Goal: Task Accomplishment & Management: Use online tool/utility

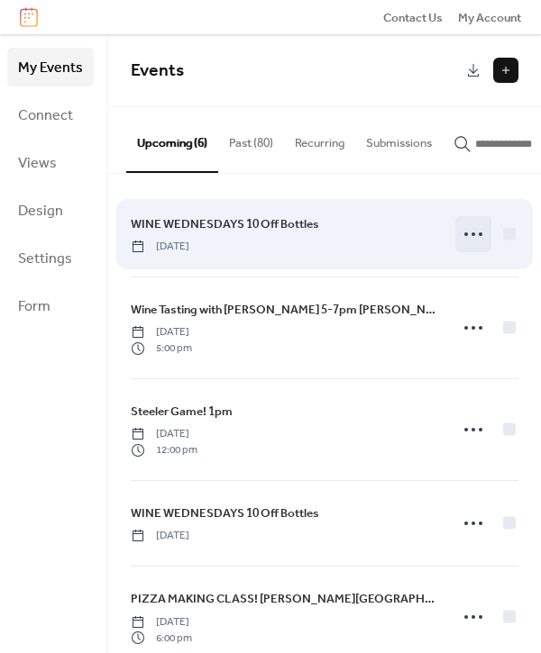
click at [471, 236] on circle at bounding box center [473, 234] width 4 height 4
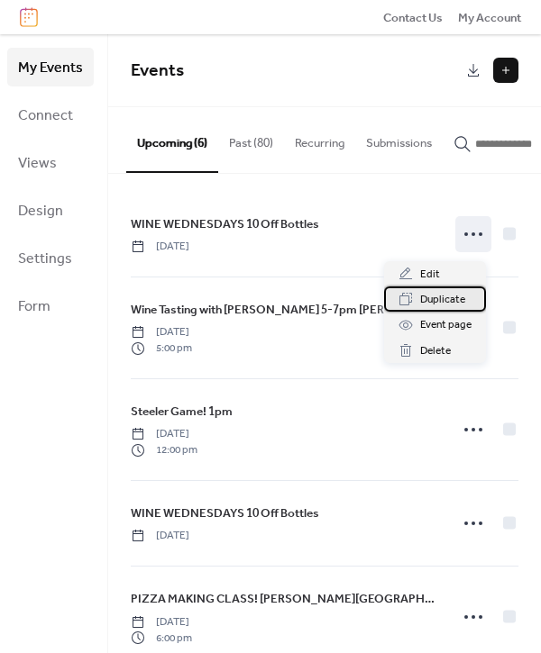
click at [445, 297] on span "Duplicate" at bounding box center [442, 300] width 45 height 18
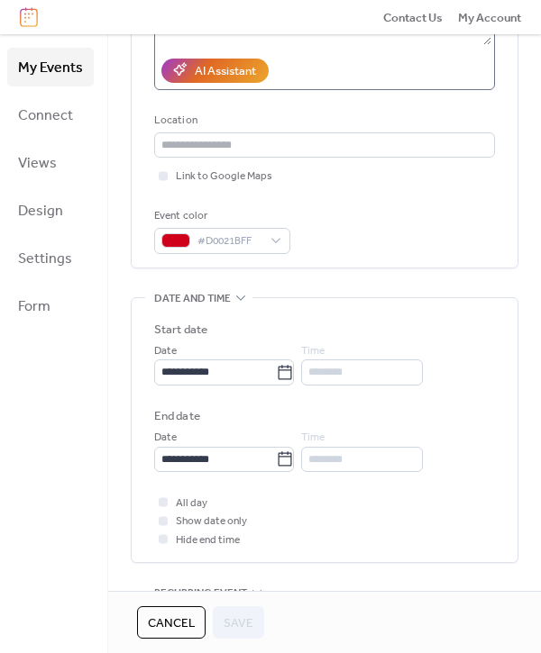
scroll to position [323, 0]
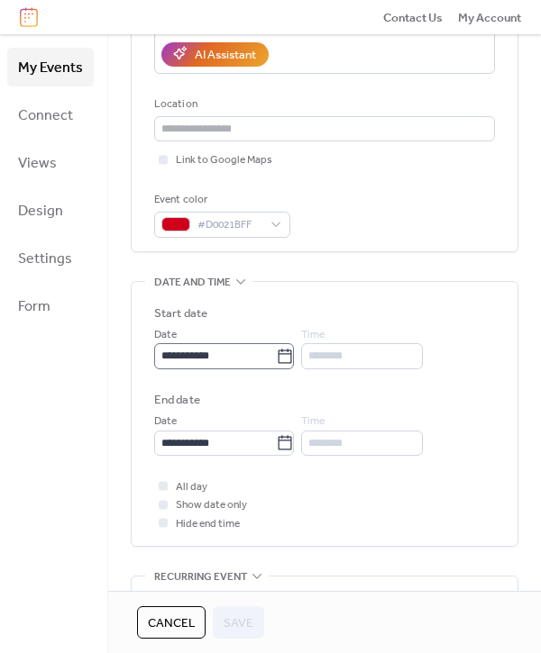
click at [294, 353] on icon at bounding box center [285, 357] width 18 height 18
click at [276, 353] on input "**********" at bounding box center [215, 355] width 122 height 25
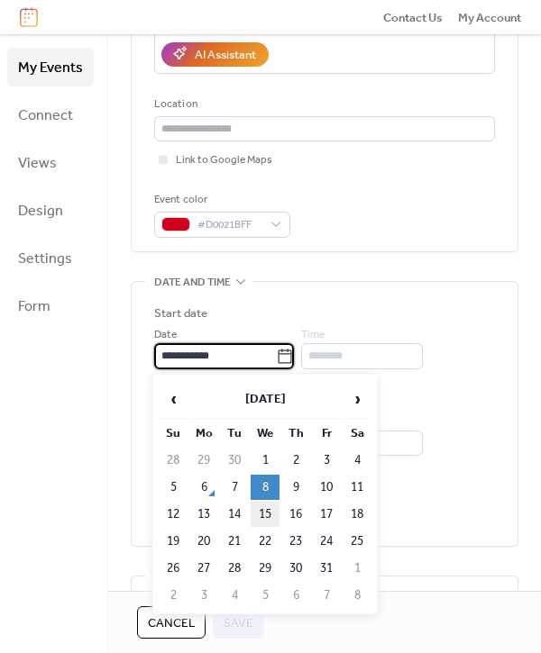
click at [269, 515] on td "15" at bounding box center [265, 514] width 29 height 25
type input "**********"
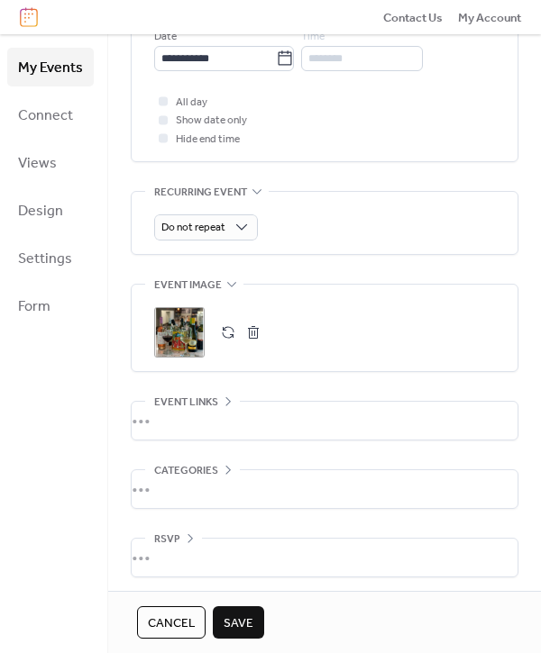
scroll to position [713, 0]
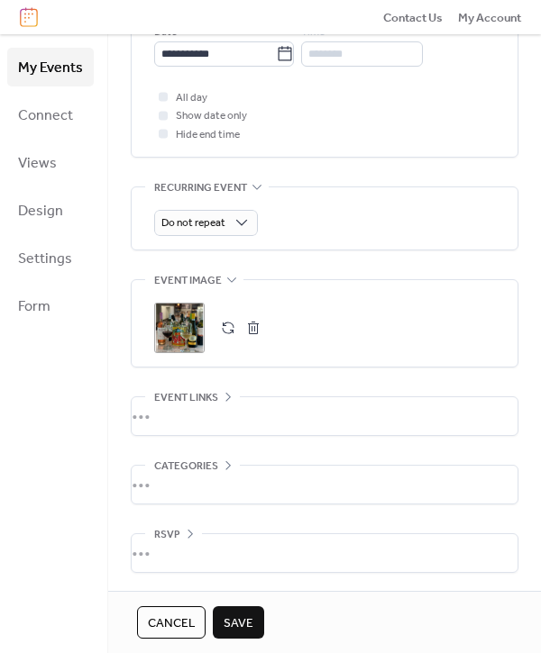
click at [239, 623] on span "Save" at bounding box center [238, 624] width 30 height 18
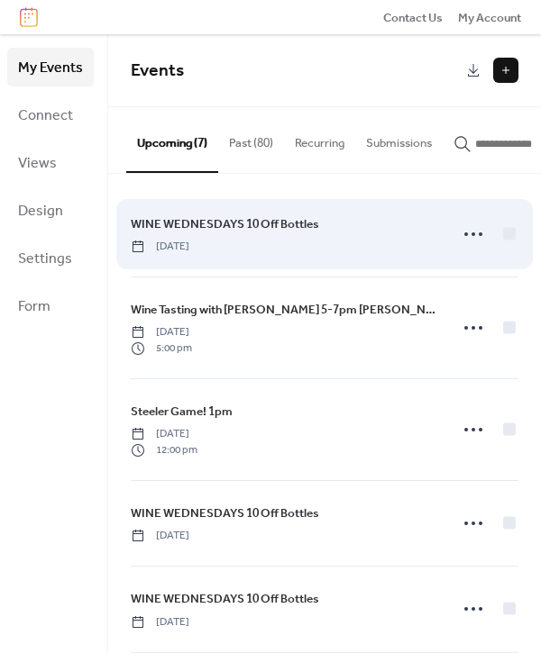
scroll to position [225, 0]
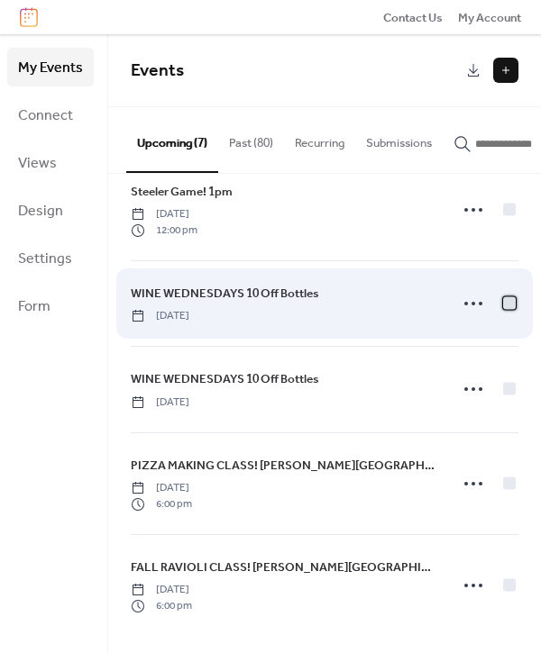
click at [506, 305] on div at bounding box center [509, 303] width 13 height 13
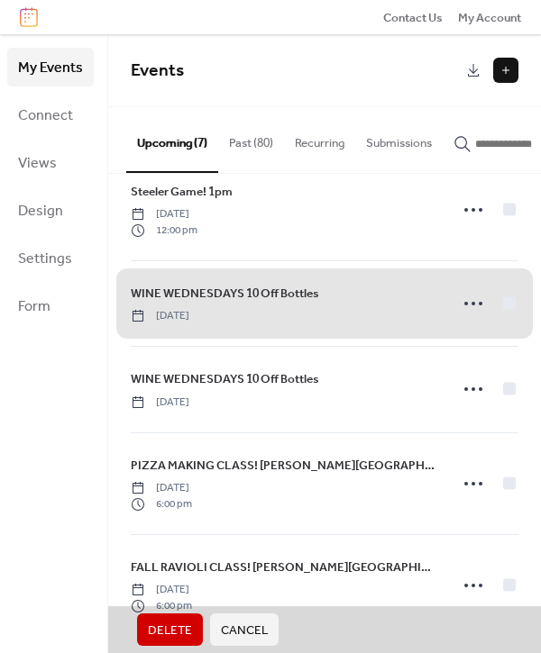
click at [165, 625] on span "Delete" at bounding box center [170, 631] width 44 height 18
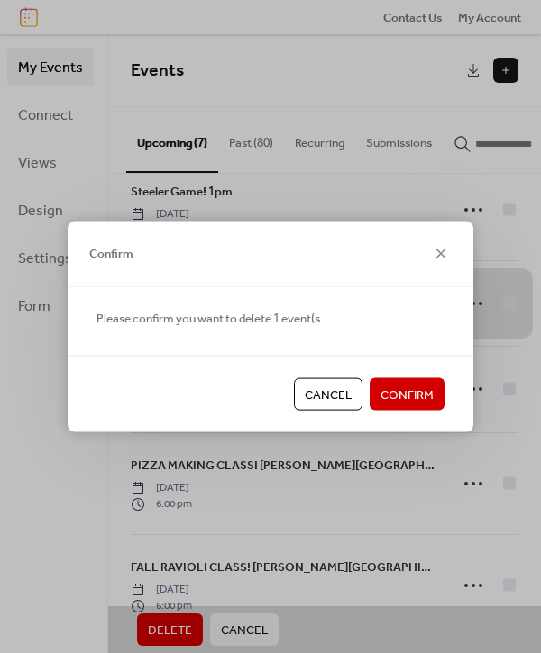
click at [404, 395] on span "Confirm" at bounding box center [406, 396] width 53 height 18
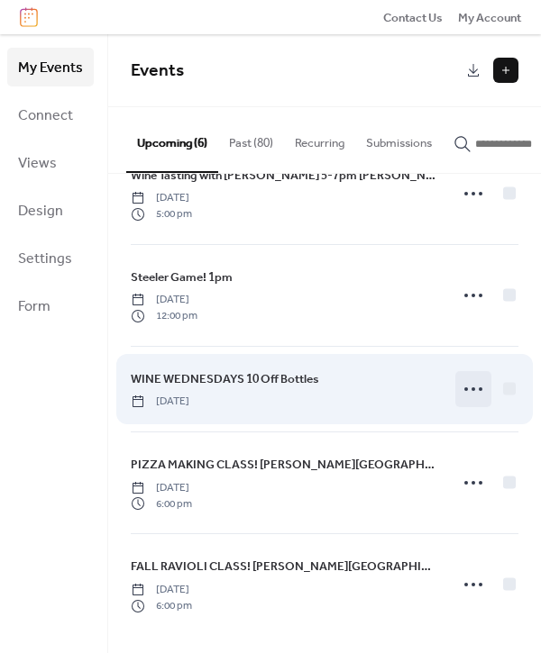
click at [473, 387] on icon at bounding box center [473, 389] width 29 height 29
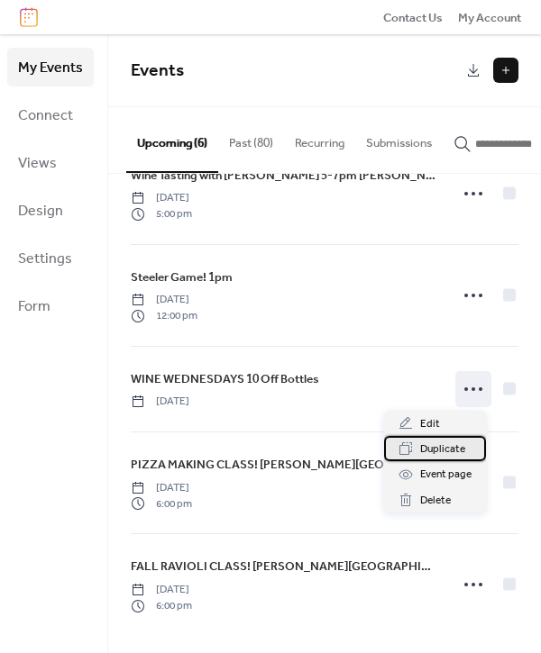
click at [438, 448] on span "Duplicate" at bounding box center [442, 450] width 45 height 18
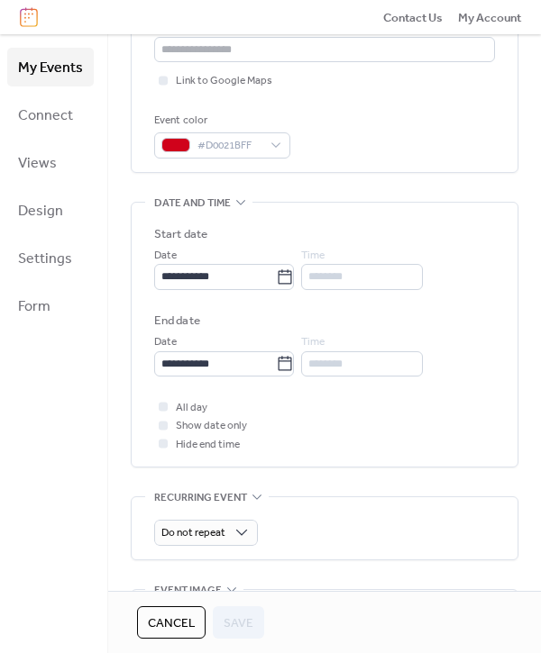
scroll to position [430, 0]
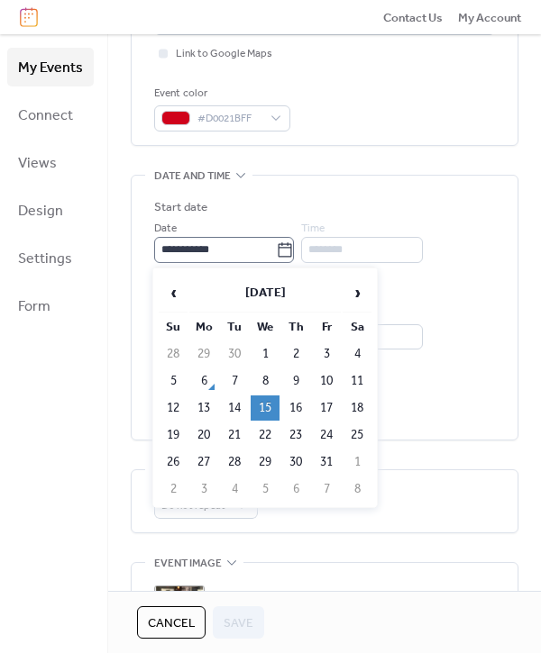
click at [290, 254] on icon at bounding box center [285, 250] width 18 height 18
click at [276, 254] on input "**********" at bounding box center [215, 249] width 122 height 25
click at [267, 433] on td "22" at bounding box center [265, 435] width 29 height 25
type input "**********"
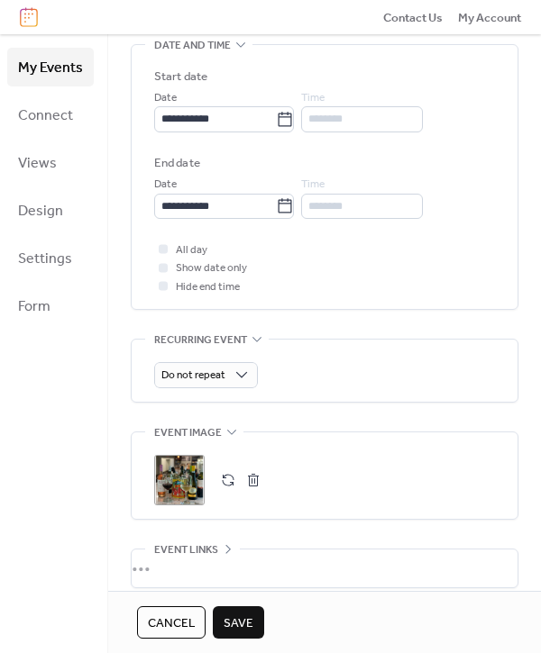
scroll to position [713, 0]
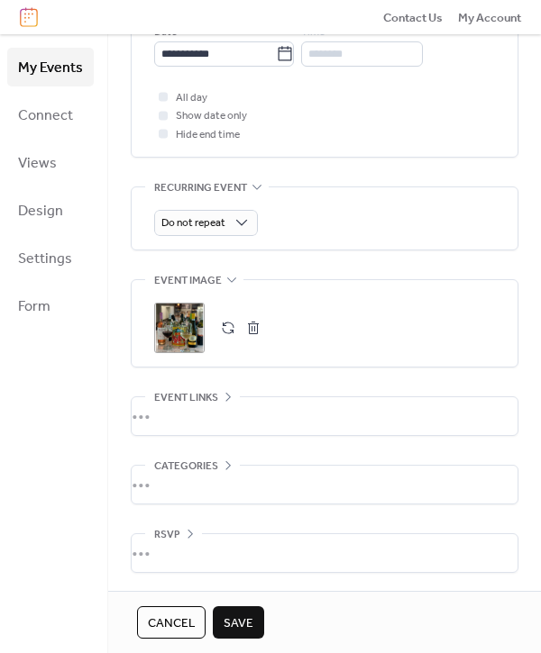
click at [232, 615] on span "Save" at bounding box center [238, 624] width 30 height 18
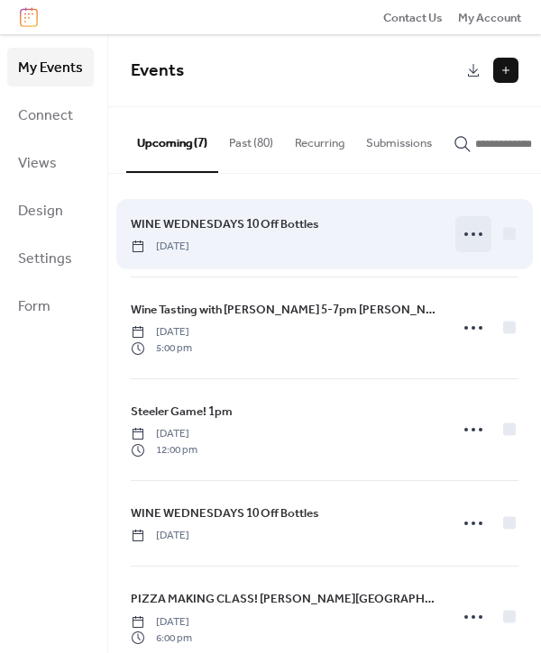
click at [470, 237] on icon at bounding box center [473, 234] width 29 height 29
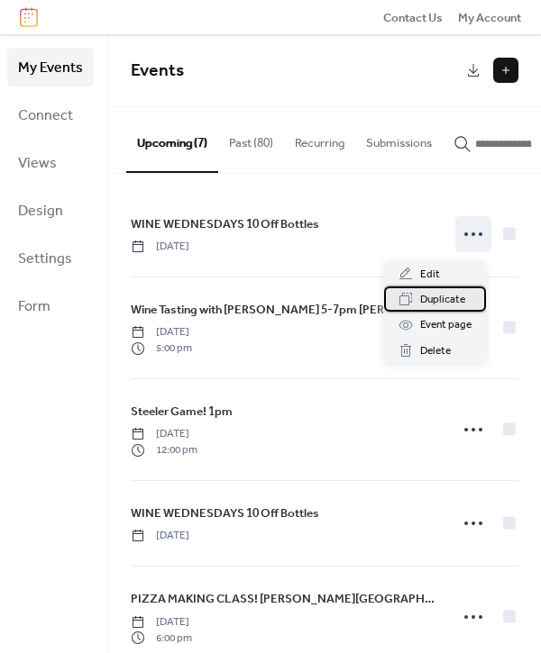
click at [435, 294] on span "Duplicate" at bounding box center [442, 300] width 45 height 18
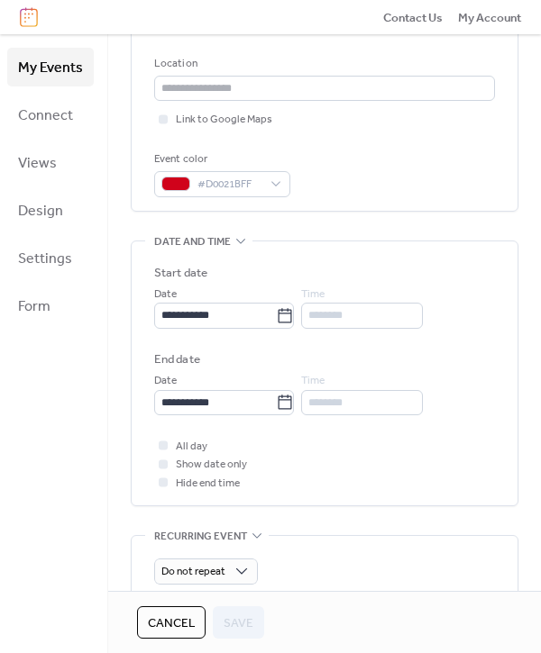
scroll to position [369, 0]
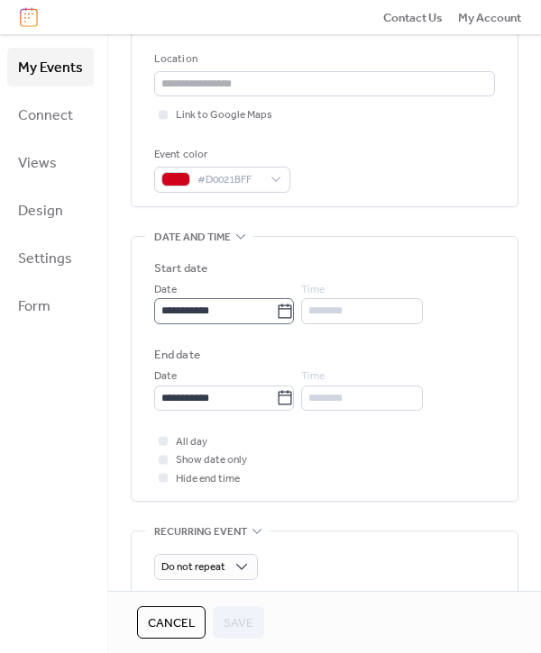
click at [291, 314] on icon at bounding box center [285, 312] width 18 height 18
click at [276, 314] on input "**********" at bounding box center [215, 310] width 122 height 25
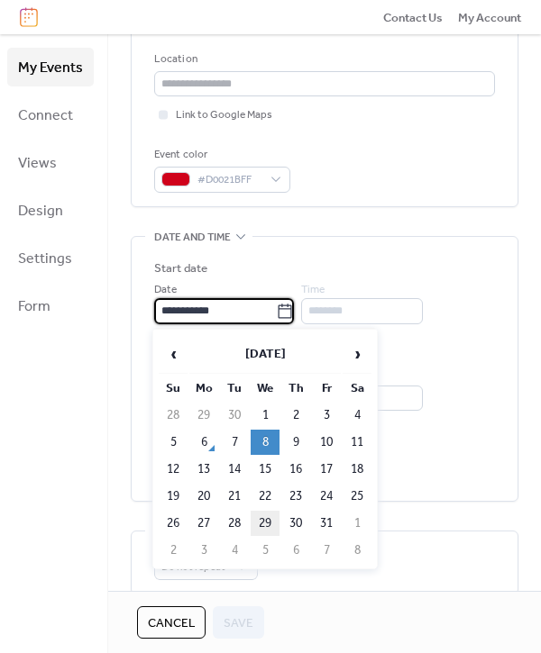
click at [268, 524] on td "29" at bounding box center [265, 523] width 29 height 25
type input "**********"
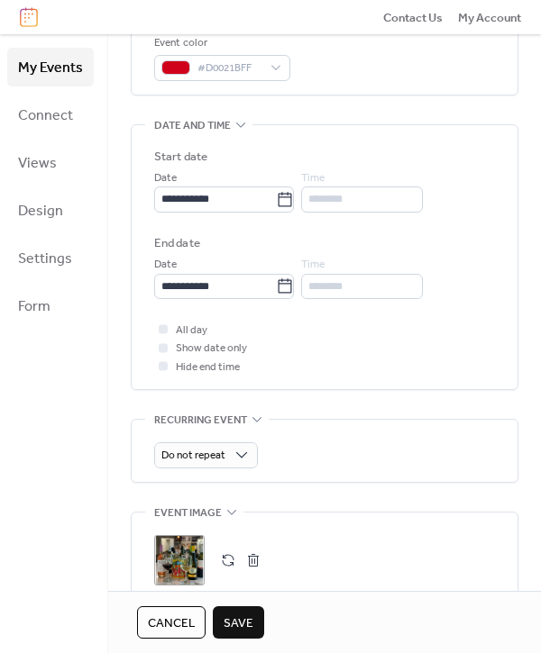
scroll to position [510, 0]
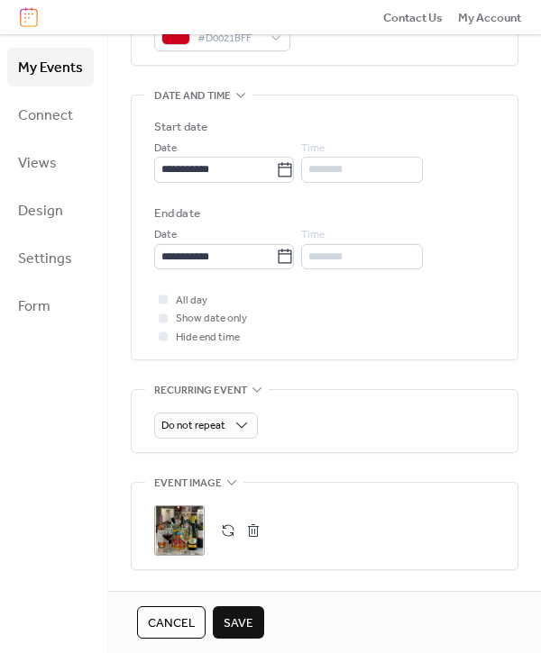
click at [232, 626] on span "Save" at bounding box center [238, 624] width 30 height 18
